Goal: Information Seeking & Learning: Learn about a topic

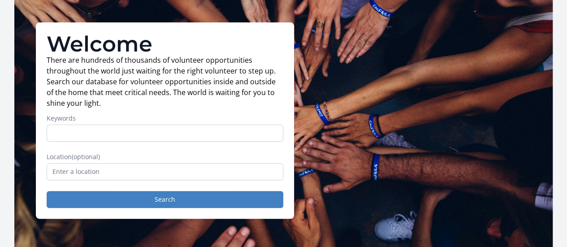
scroll to position [50, 0]
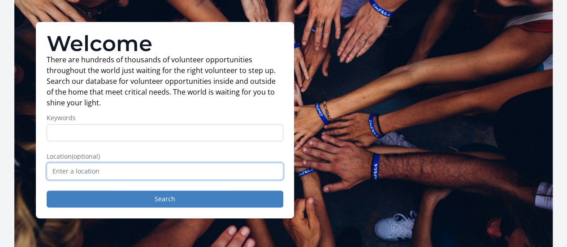
click at [170, 179] on input "text" at bounding box center [165, 171] width 237 height 17
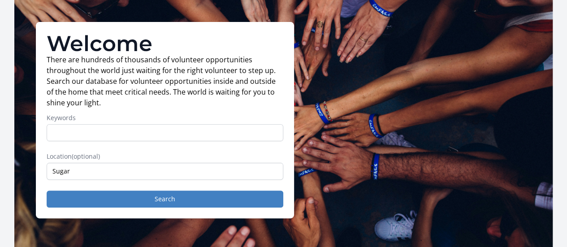
type input "[GEOGRAPHIC_DATA], [GEOGRAPHIC_DATA], [GEOGRAPHIC_DATA]"
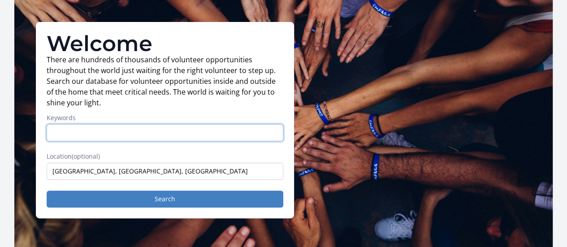
click at [112, 138] on input "Keywords" at bounding box center [165, 132] width 237 height 17
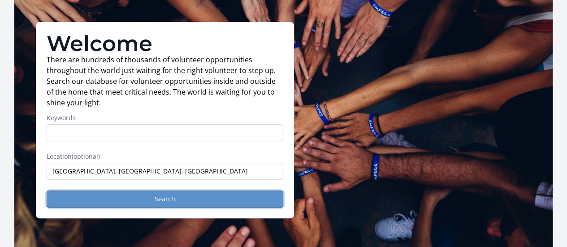
click at [118, 207] on button "Search" at bounding box center [165, 198] width 237 height 17
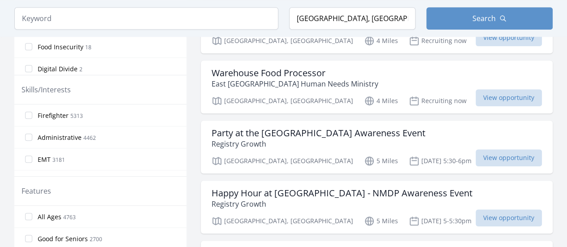
scroll to position [380, 0]
click at [26, 134] on input "Administrative 4462" at bounding box center [28, 136] width 7 height 7
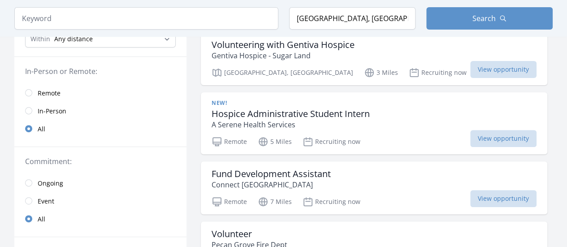
scroll to position [0, 0]
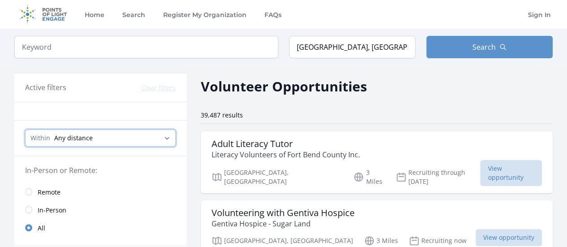
click at [120, 137] on select "Any distance , 5 Miles , 20 Miles , 50 Miles , 100 Miles" at bounding box center [100, 137] width 151 height 17
select select "8046"
click at [25, 129] on select "Any distance , 5 Miles , 20 Miles , 50 Miles , 100 Miles" at bounding box center [100, 137] width 151 height 17
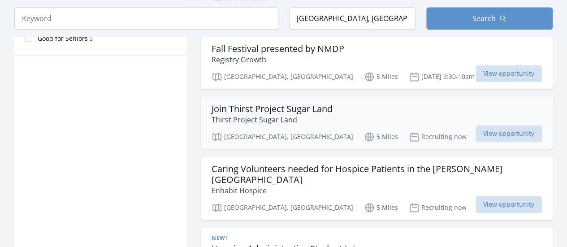
scroll to position [531, 0]
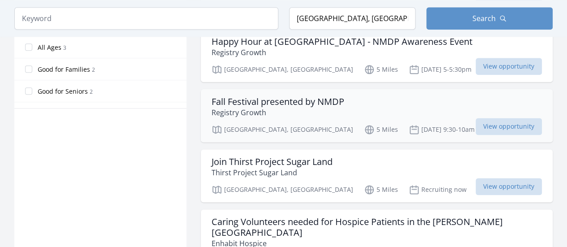
click at [340, 96] on h3 "Fall Festival presented by NMDP" at bounding box center [277, 101] width 133 height 11
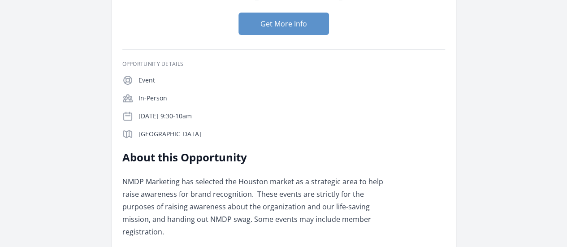
scroll to position [86, 0]
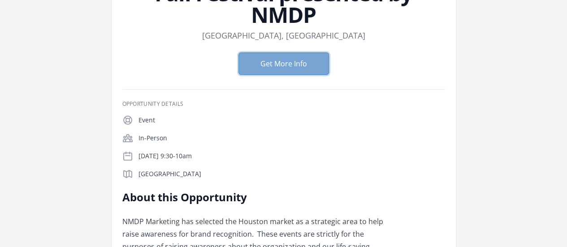
click at [270, 52] on button "Get More Info" at bounding box center [283, 63] width 91 height 22
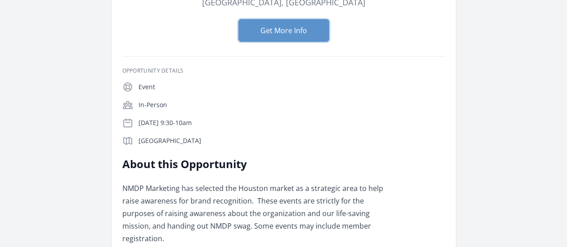
scroll to position [118, 0]
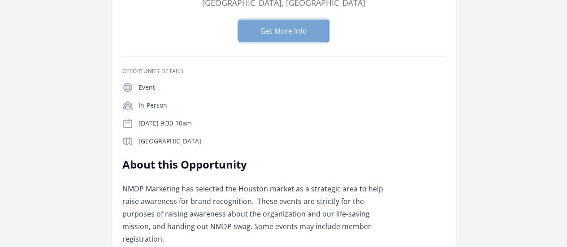
click at [299, 20] on button "Get More Info" at bounding box center [283, 31] width 91 height 22
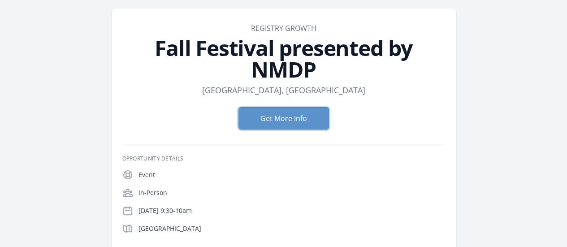
scroll to position [0, 0]
